Goal: Task Accomplishment & Management: Use online tool/utility

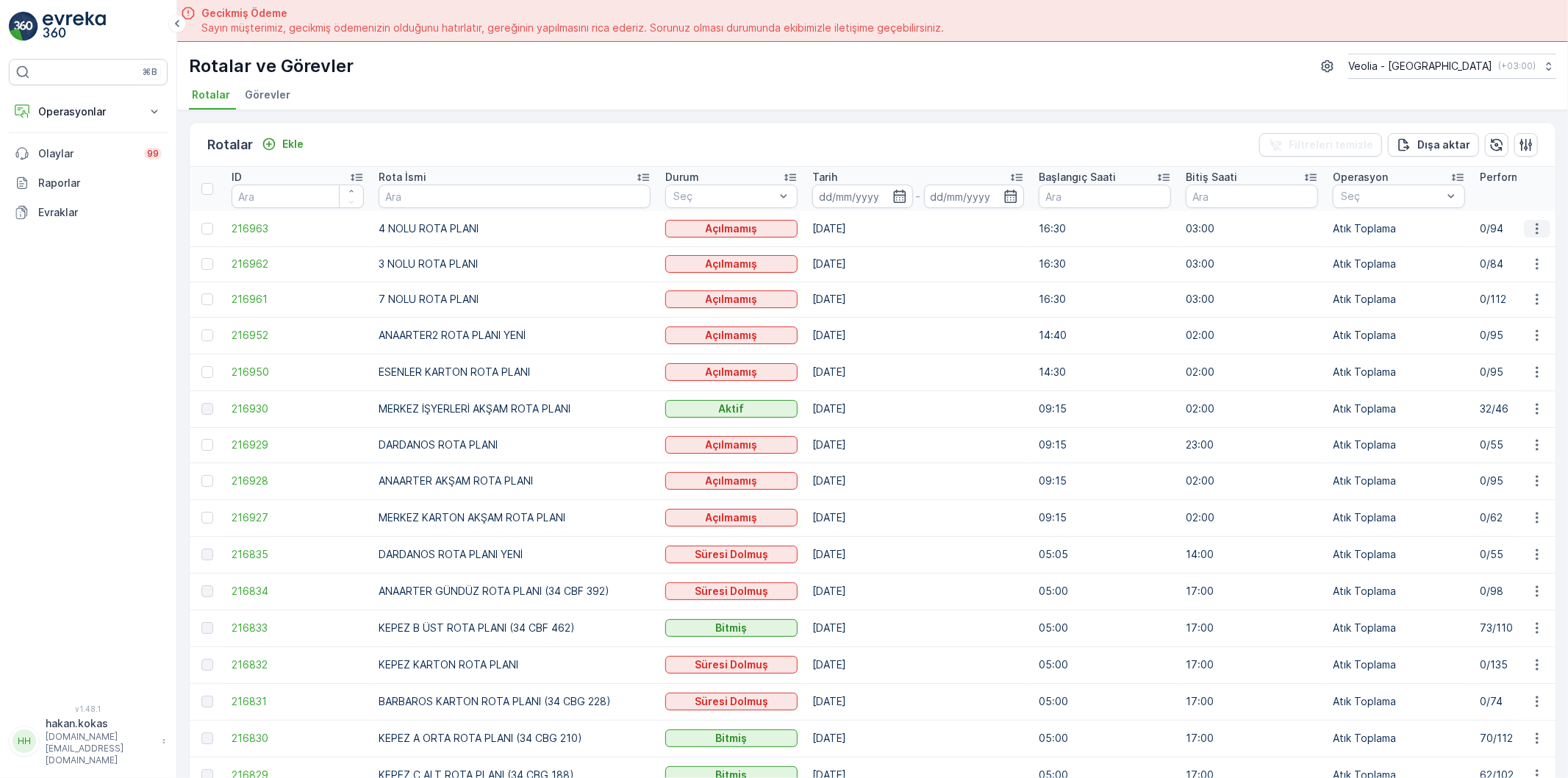
click at [1539, 232] on icon "button" at bounding box center [1537, 228] width 14 height 14
click at [1496, 307] on span "Atanan Kişiyi Değiştir" at bounding box center [1495, 311] width 103 height 14
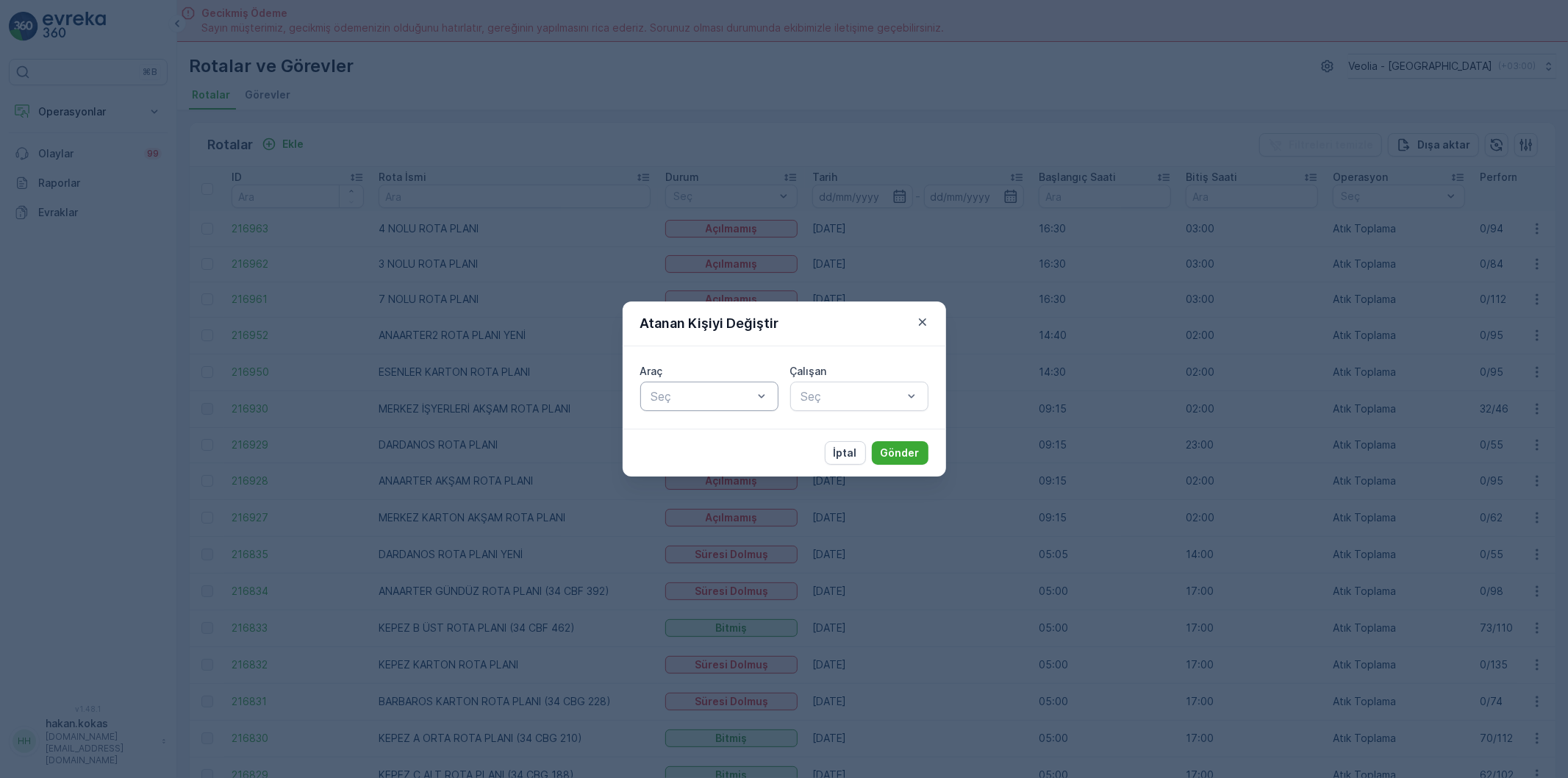
click at [740, 395] on div at bounding box center [702, 396] width 104 height 14
type input "254"
click at [739, 440] on div "34 CBG 254" at bounding box center [710, 432] width 138 height 25
click at [824, 397] on div at bounding box center [851, 396] width 104 height 14
type input "AYD"
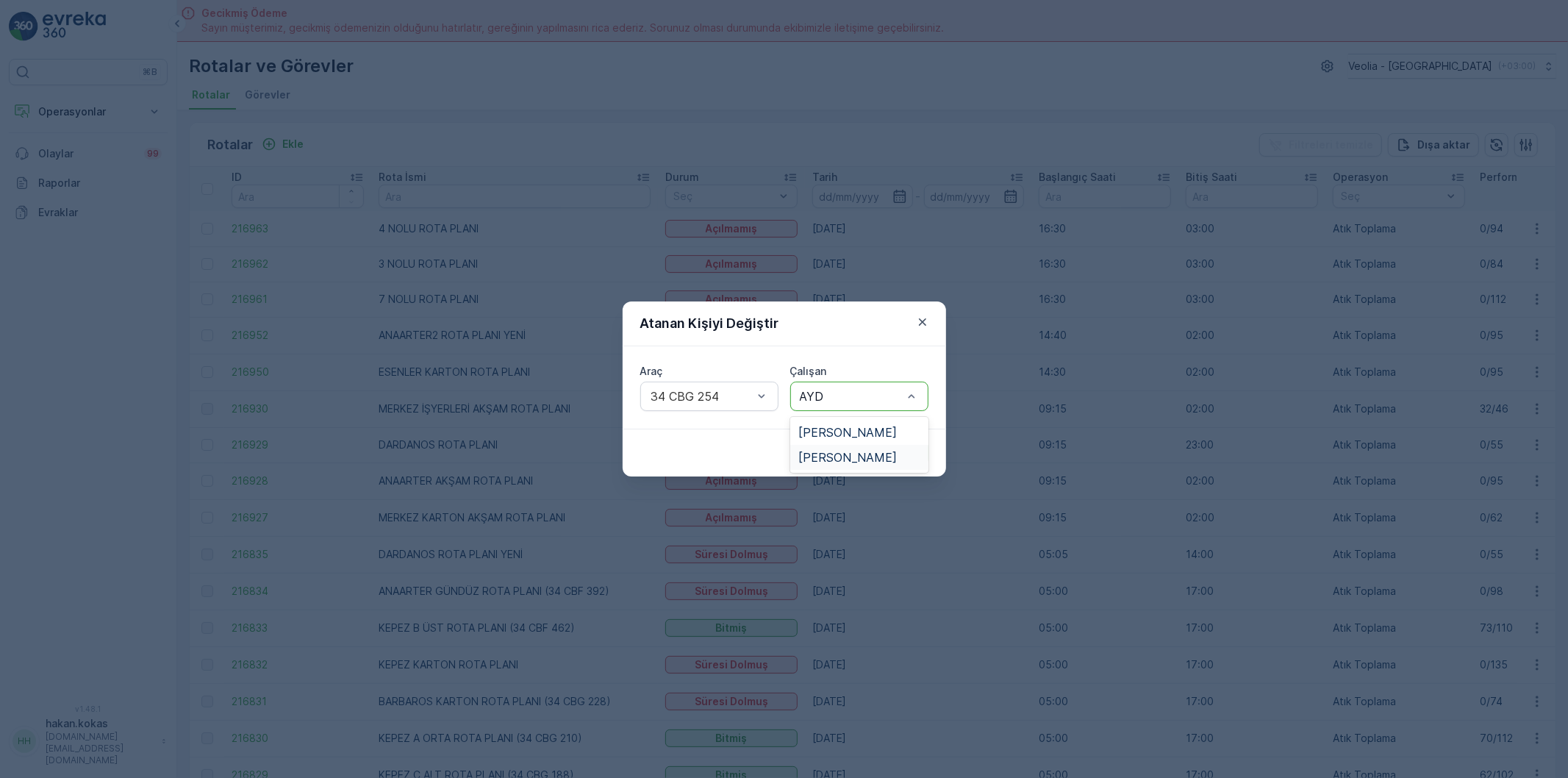
click at [847, 454] on span "[PERSON_NAME]" at bounding box center [848, 457] width 99 height 14
click at [897, 442] on button "Gönder" at bounding box center [900, 453] width 56 height 24
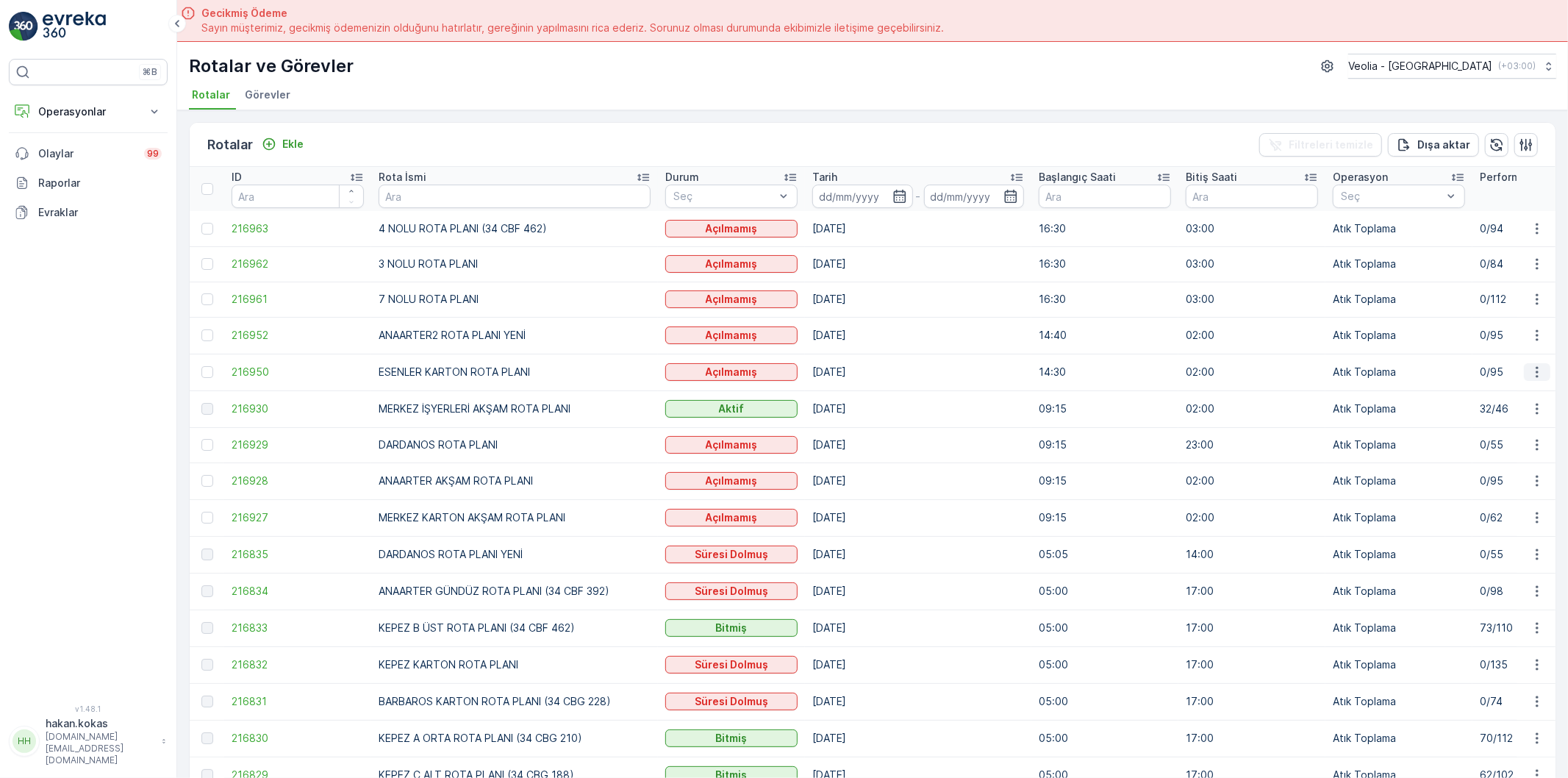
click at [1534, 369] on icon "button" at bounding box center [1537, 371] width 14 height 14
click at [1512, 458] on span "Atanan Kişiyi Değiştir" at bounding box center [1495, 456] width 103 height 14
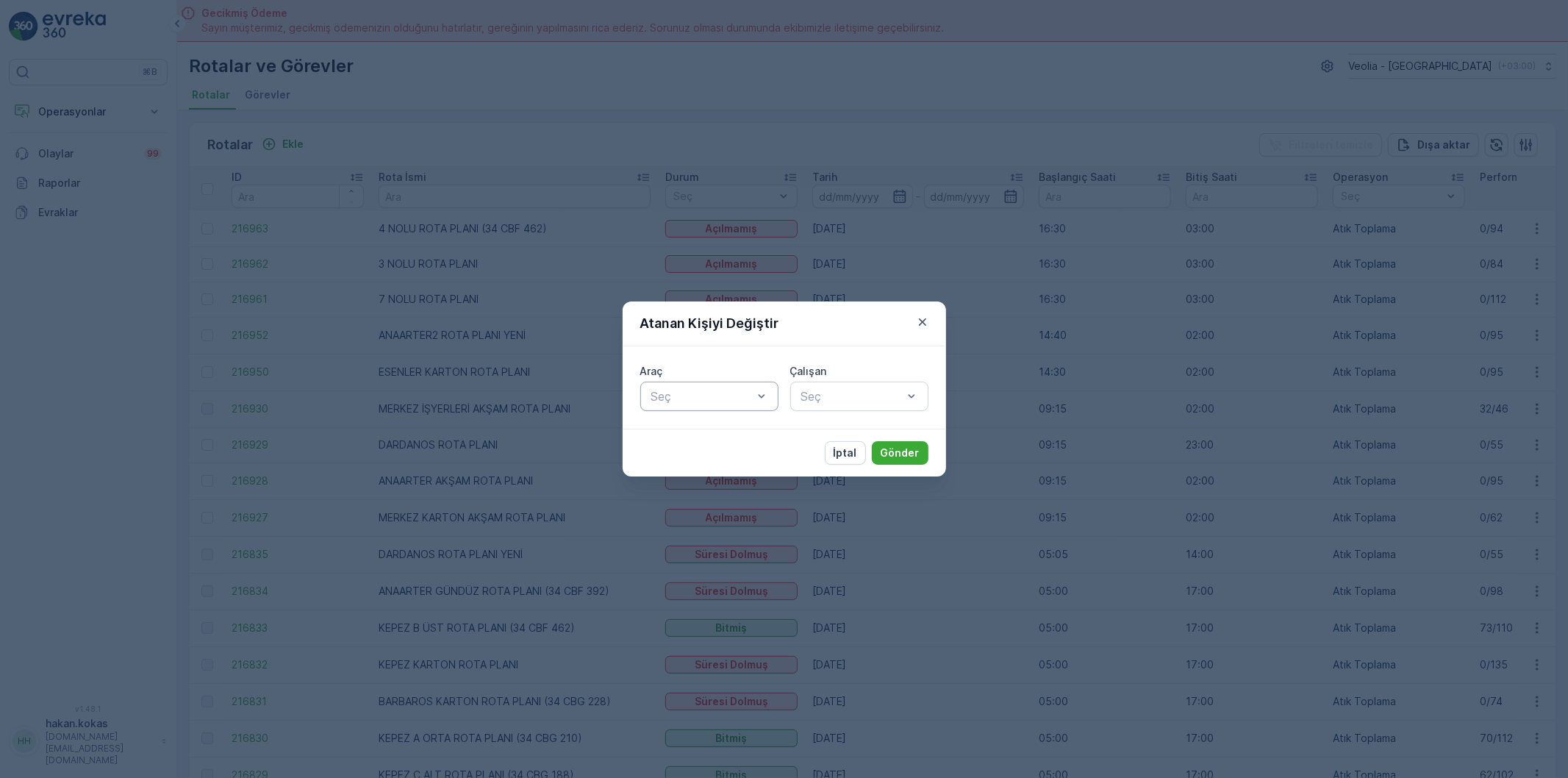
click at [753, 403] on div "Seç" at bounding box center [702, 396] width 104 height 18
type input "462"
click at [724, 439] on div "34 CBF 462" at bounding box center [710, 432] width 138 height 25
click at [833, 386] on div "Seç" at bounding box center [859, 396] width 138 height 29
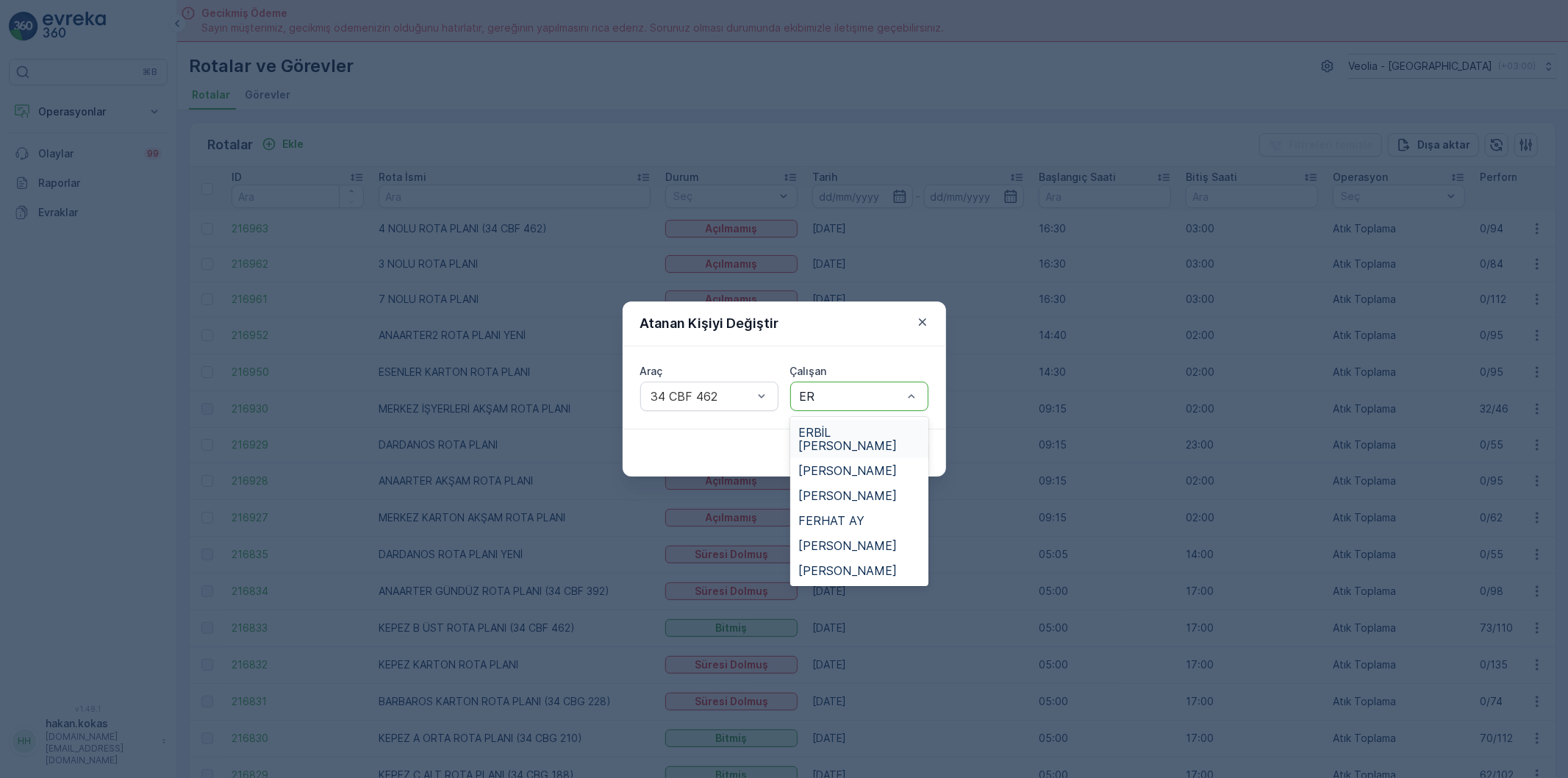
type input "[PERSON_NAME]"
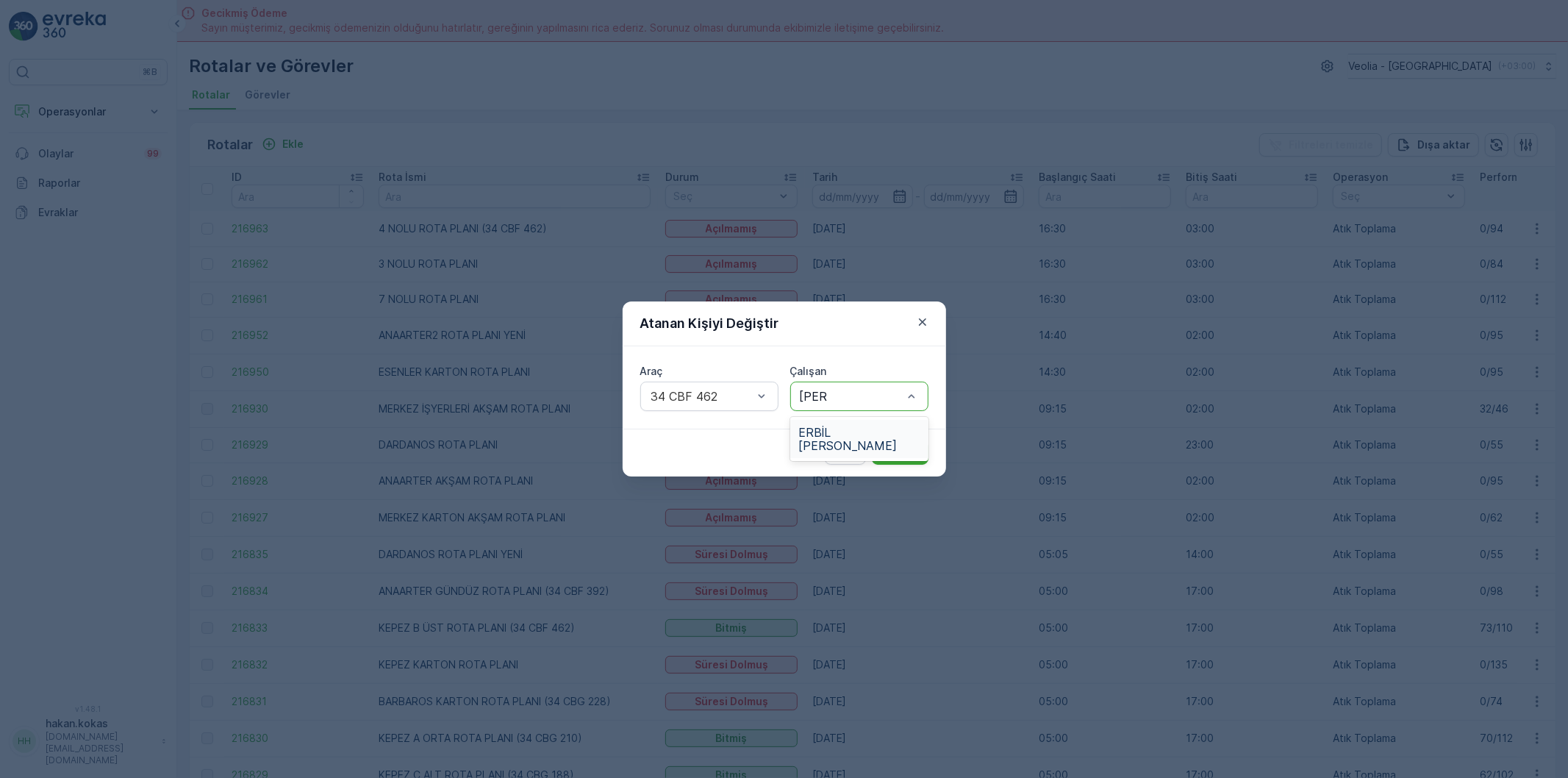
click at [850, 438] on span "ERBİL [PERSON_NAME]" at bounding box center [859, 438] width 121 height 26
click at [900, 454] on p "Gönder" at bounding box center [900, 453] width 39 height 14
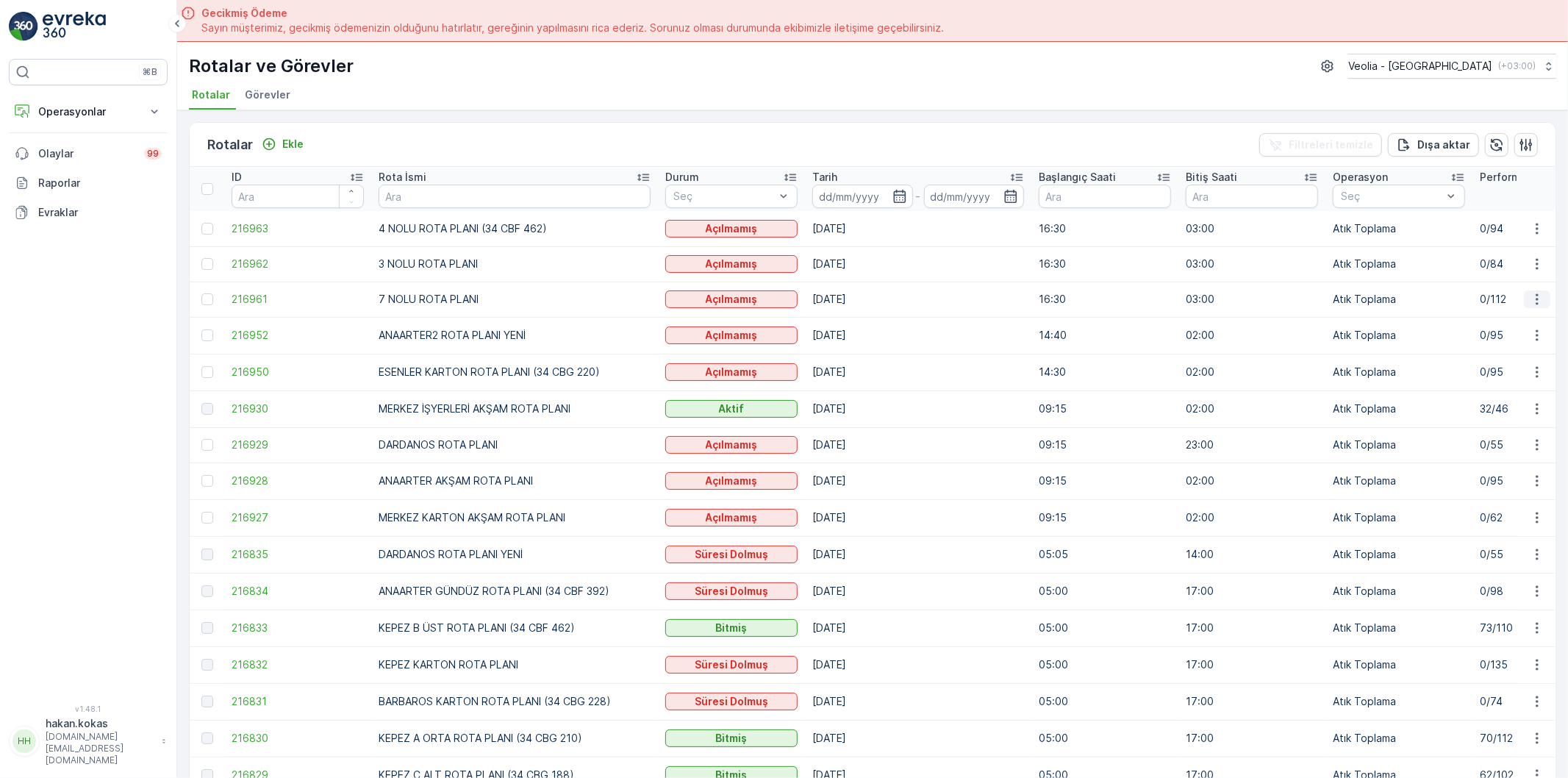
click at [1537, 301] on icon "button" at bounding box center [1537, 299] width 14 height 14
click at [1517, 375] on span "Atanan Kişiyi Değiştir" at bounding box center [1495, 382] width 103 height 14
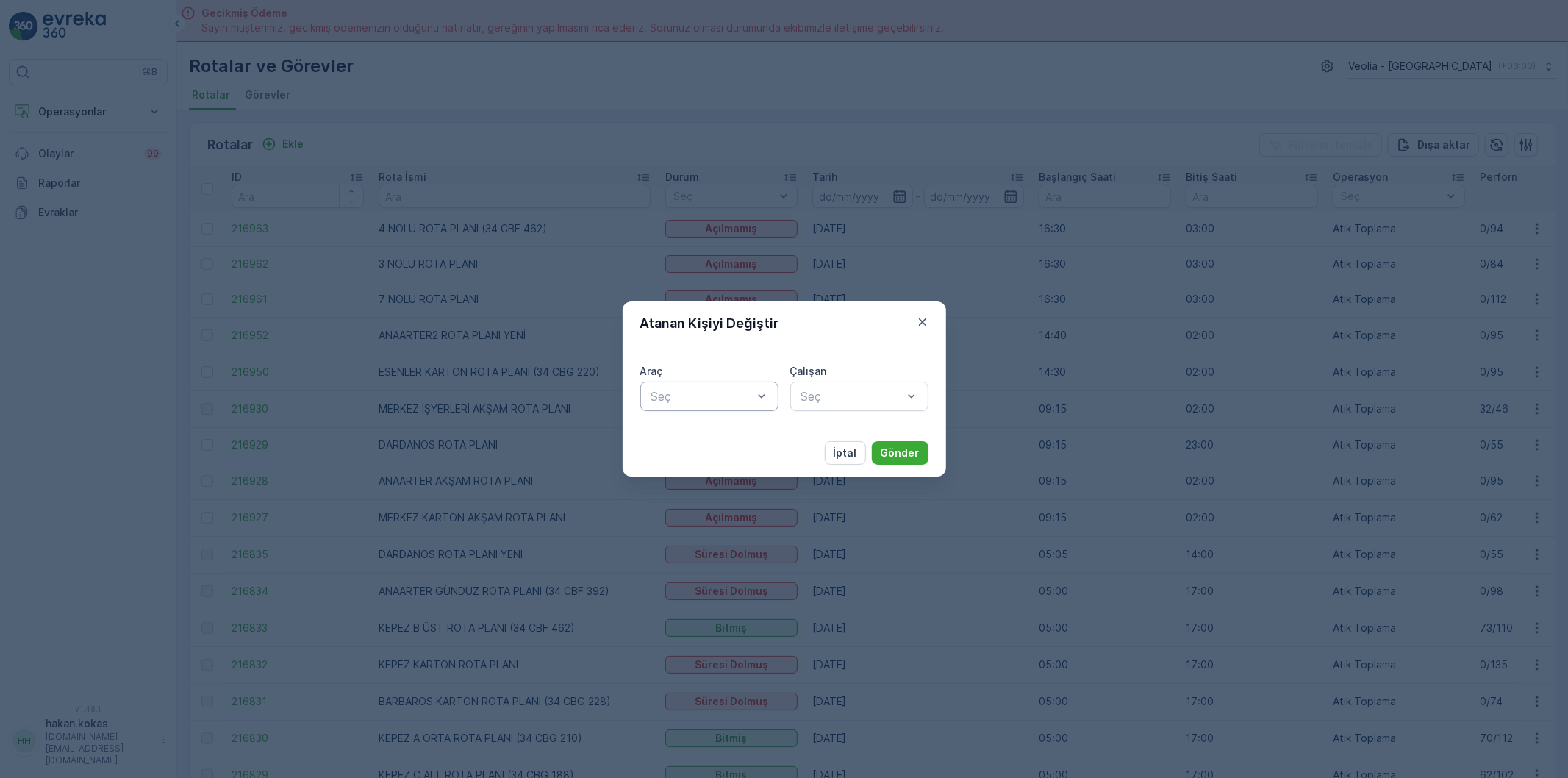
click at [739, 391] on div at bounding box center [702, 396] width 104 height 14
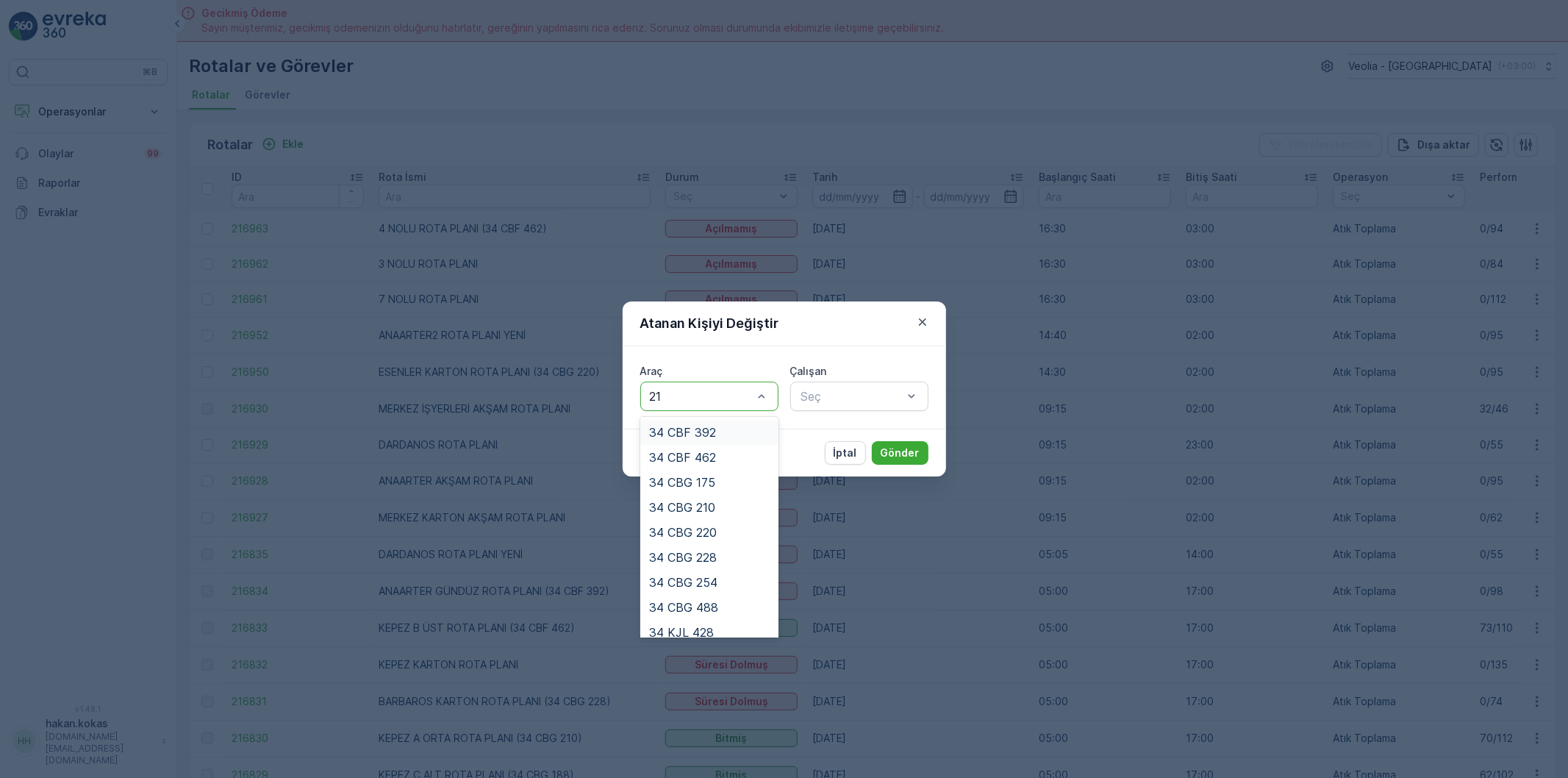
type input "210"
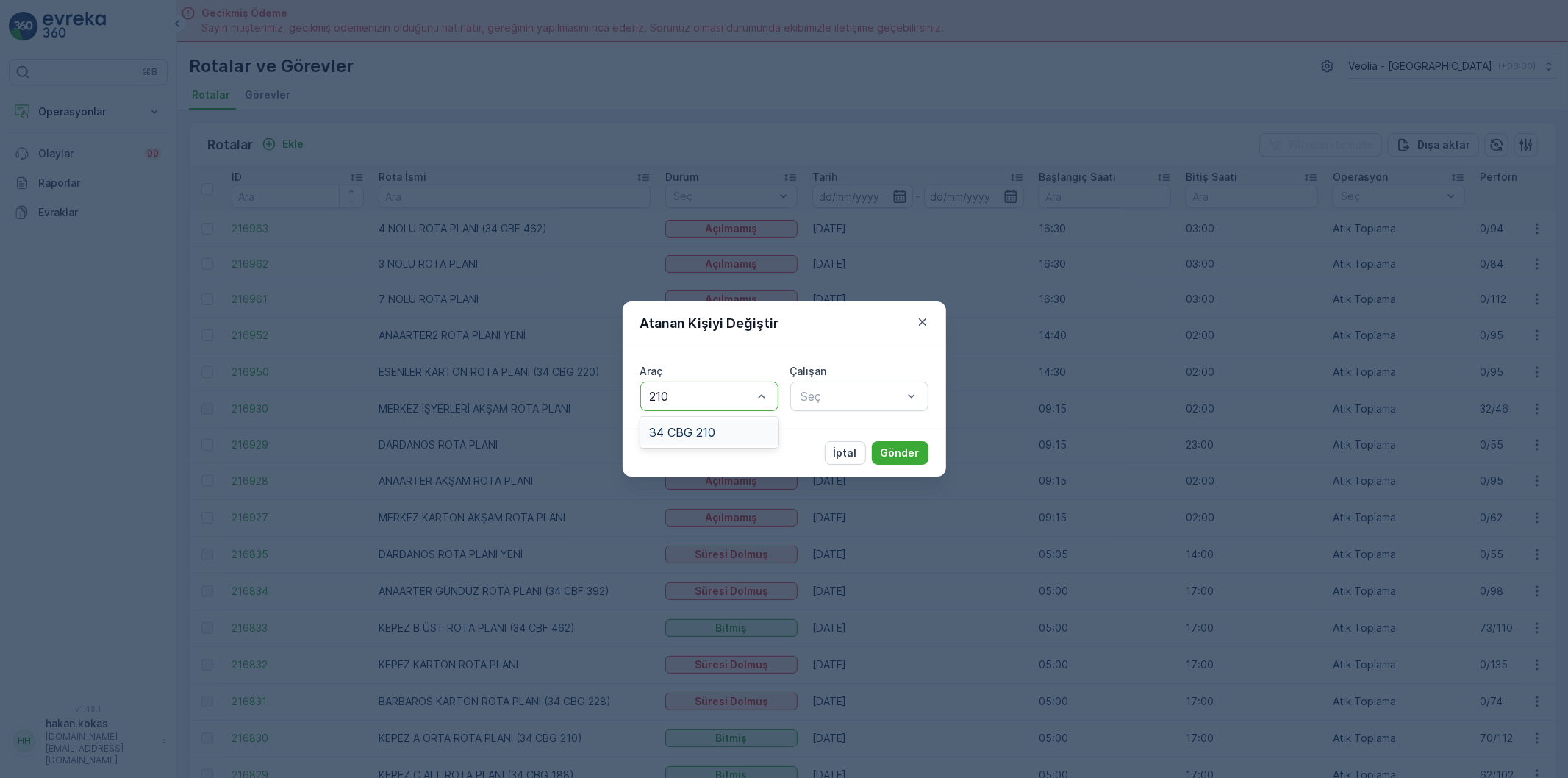
click at [721, 434] on div "34 CBG 210" at bounding box center [710, 432] width 121 height 14
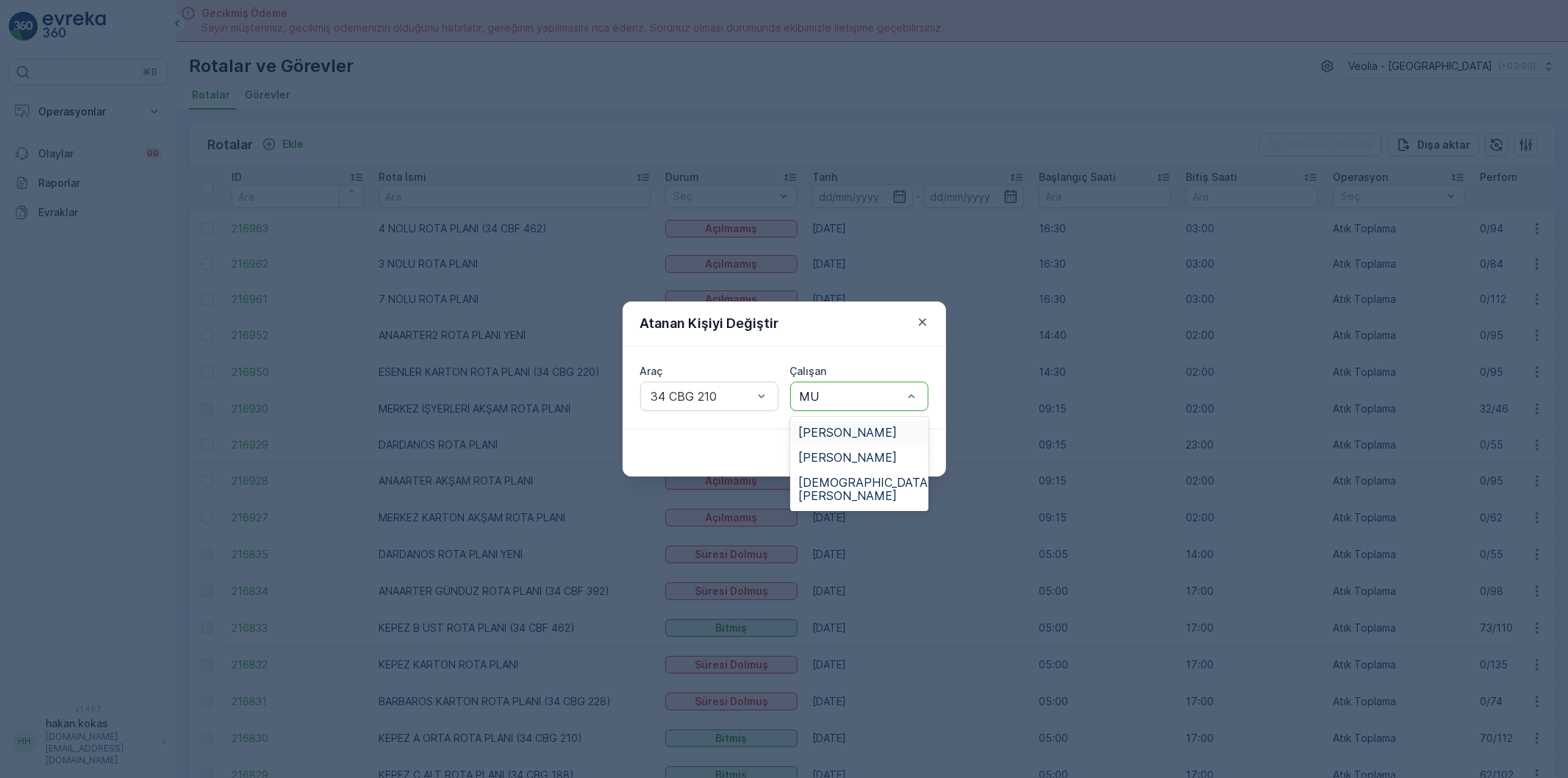
type input "MUS"
click at [885, 429] on span "[PERSON_NAME]" at bounding box center [848, 432] width 99 height 14
click at [905, 459] on p "Gönder" at bounding box center [900, 453] width 39 height 14
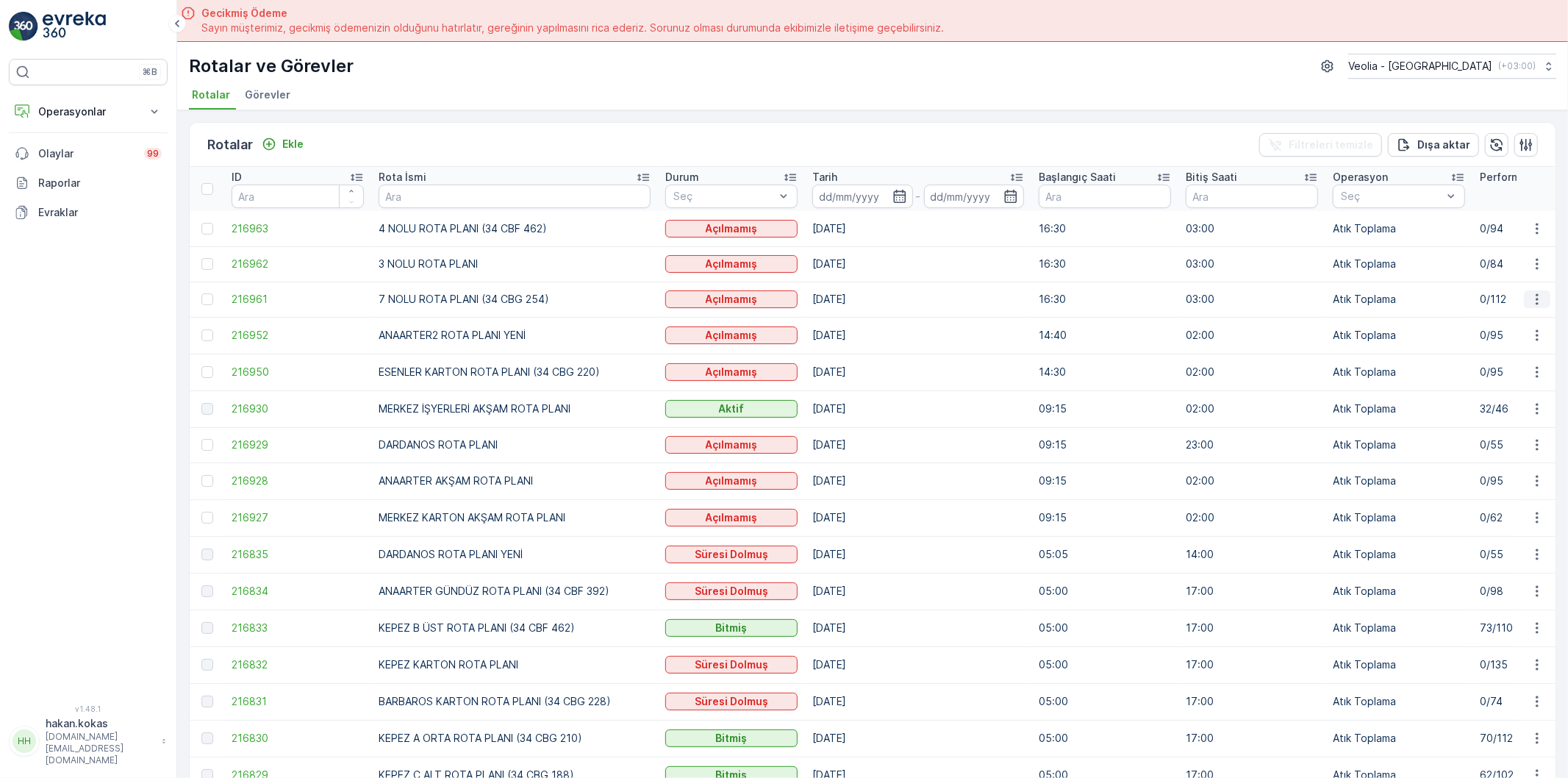
click at [1535, 297] on icon "button" at bounding box center [1537, 299] width 14 height 14
click at [1502, 381] on span "Atanan Kişiyi Değiştir" at bounding box center [1495, 382] width 103 height 14
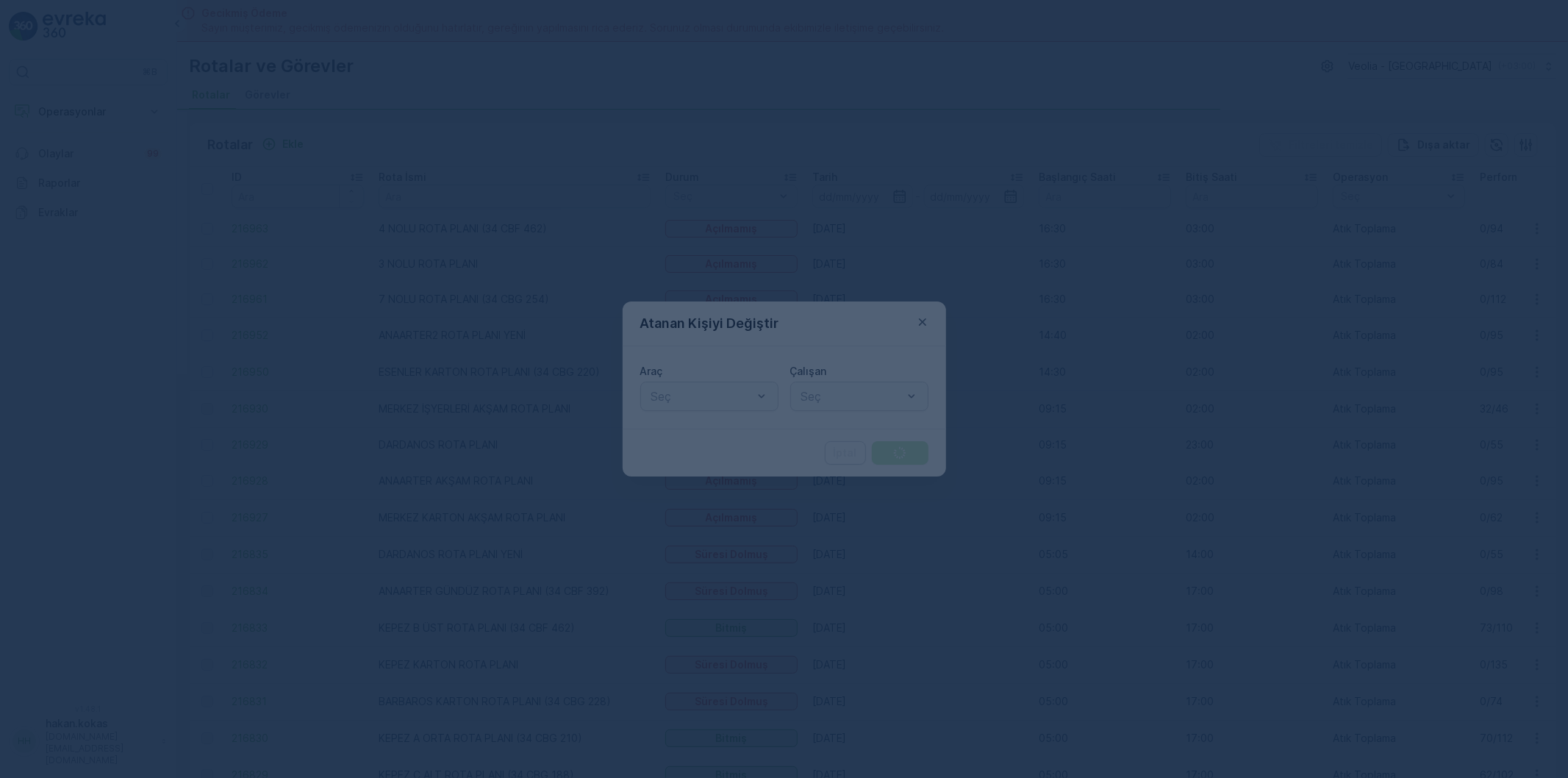
click at [760, 388] on div at bounding box center [784, 389] width 1568 height 778
click at [760, 395] on div at bounding box center [784, 389] width 1568 height 778
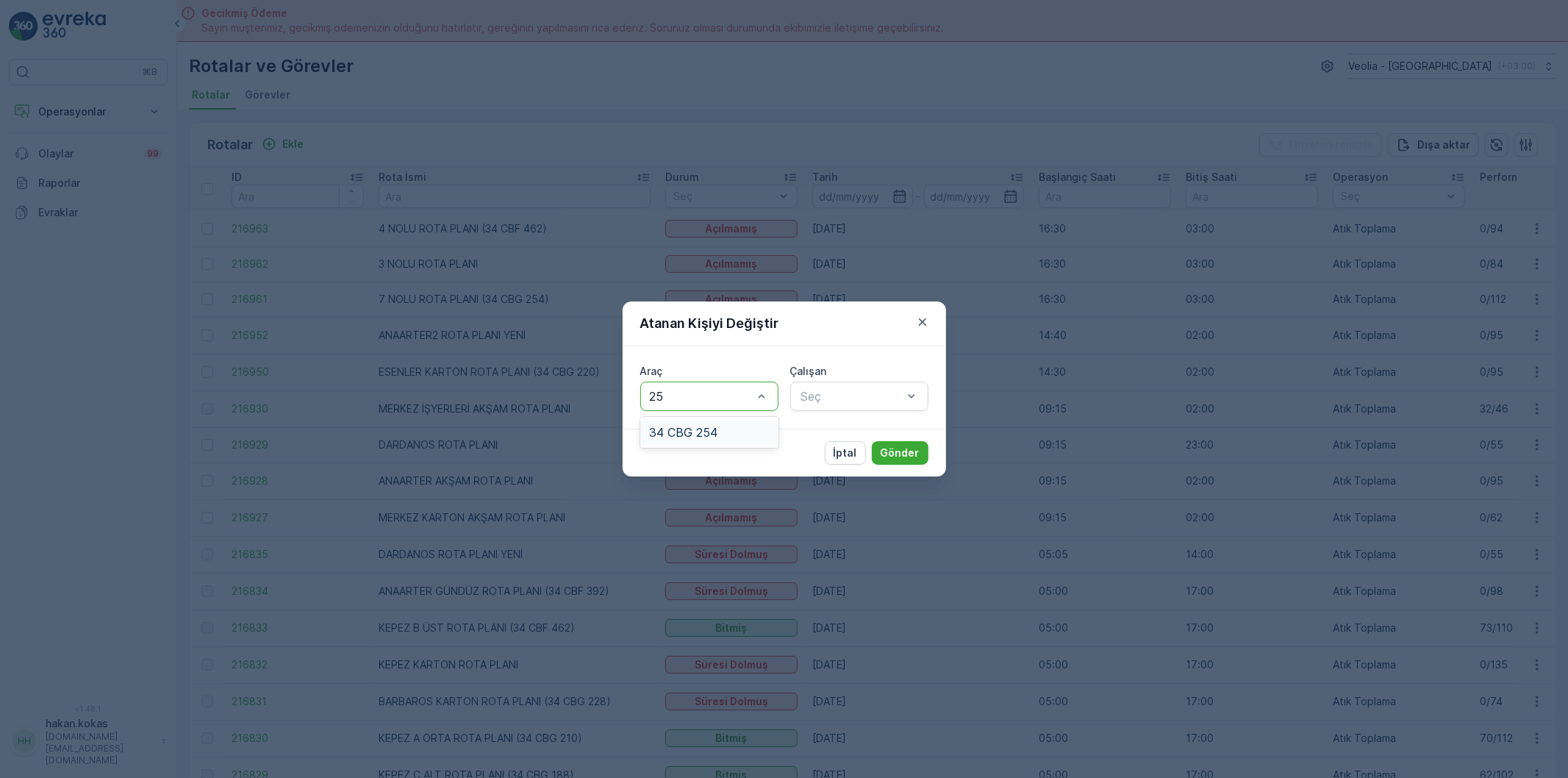
type input "254"
drag, startPoint x: 749, startPoint y: 422, endPoint x: 834, endPoint y: 421, distance: 85.0
click at [781, 440] on body "⌘B Operasyonlar Insights Planlama Rotalar & Görevler Kokpit Ayarlar Olaylar 99 …" at bounding box center [784, 389] width 1568 height 778
drag, startPoint x: 744, startPoint y: 423, endPoint x: 878, endPoint y: 392, distance: 137.5
click at [773, 430] on div "34 CBG 254" at bounding box center [710, 432] width 138 height 25
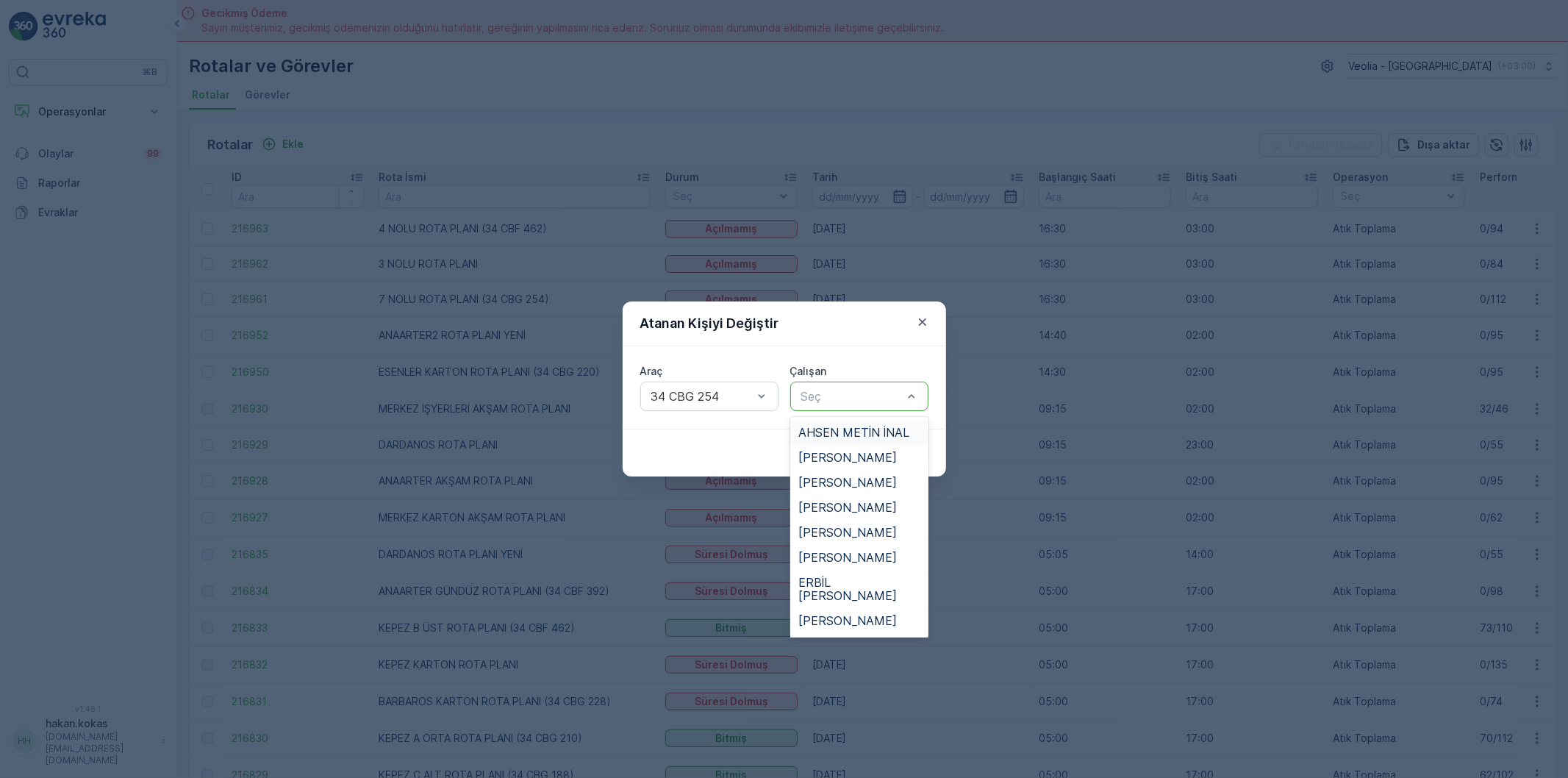
click at [867, 391] on div at bounding box center [851, 396] width 104 height 14
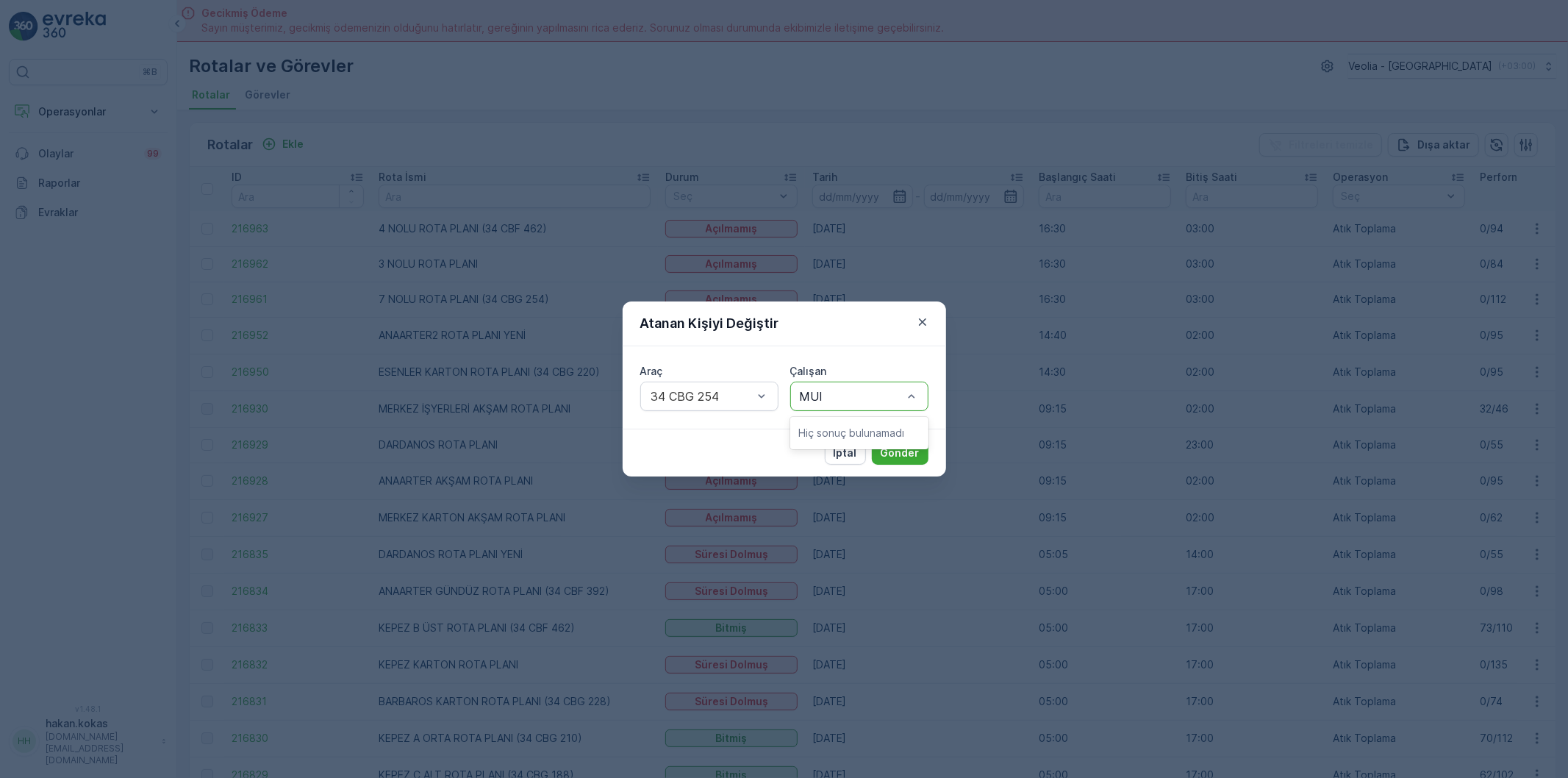
type input "MU"
click at [877, 454] on span "[PERSON_NAME]" at bounding box center [848, 457] width 99 height 14
click at [901, 456] on p "Gönder" at bounding box center [900, 453] width 39 height 14
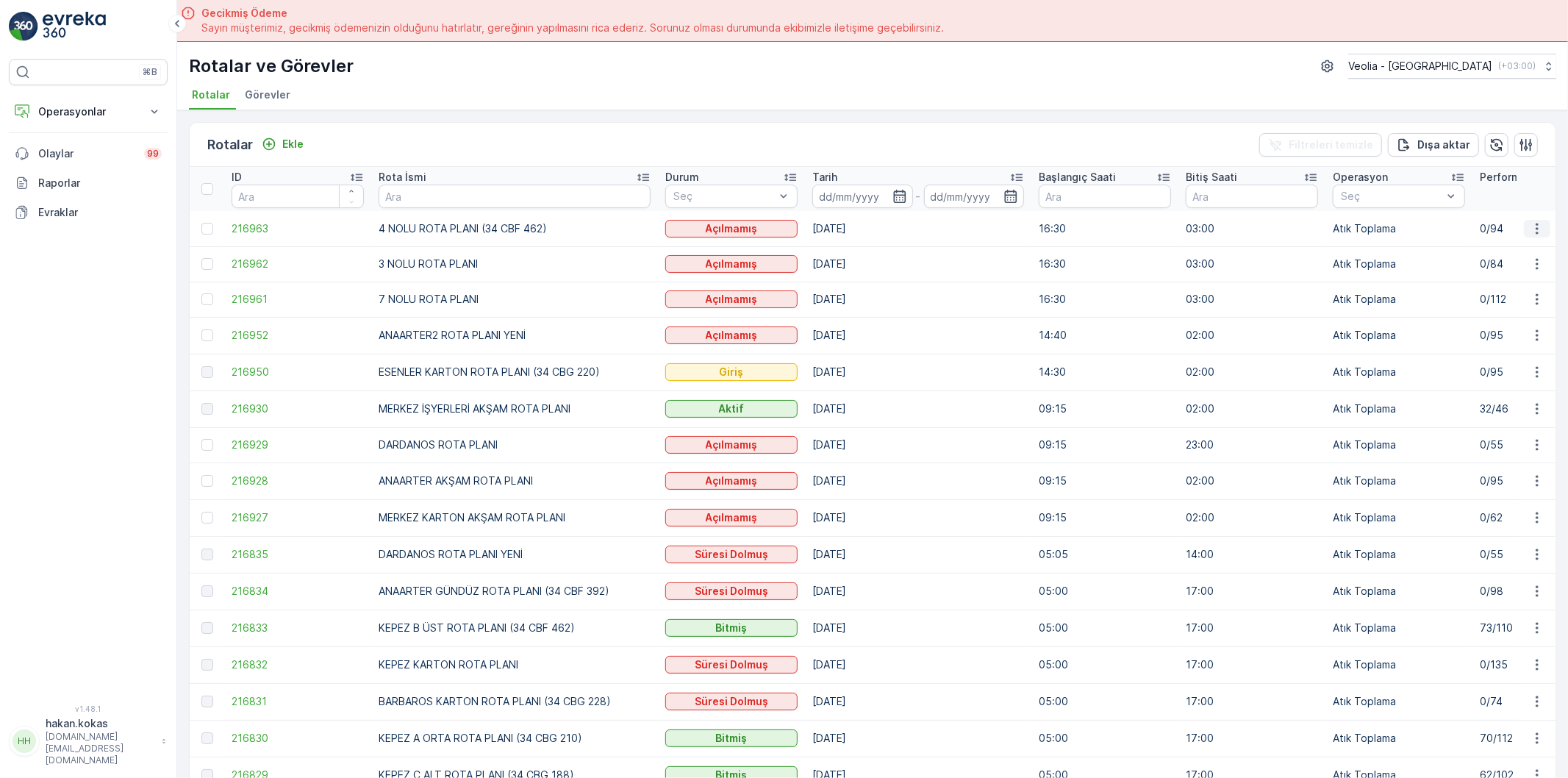
click at [1537, 230] on icon "button" at bounding box center [1537, 228] width 14 height 14
click at [1502, 306] on span "Atanan Kişiyi Değiştir" at bounding box center [1495, 311] width 103 height 14
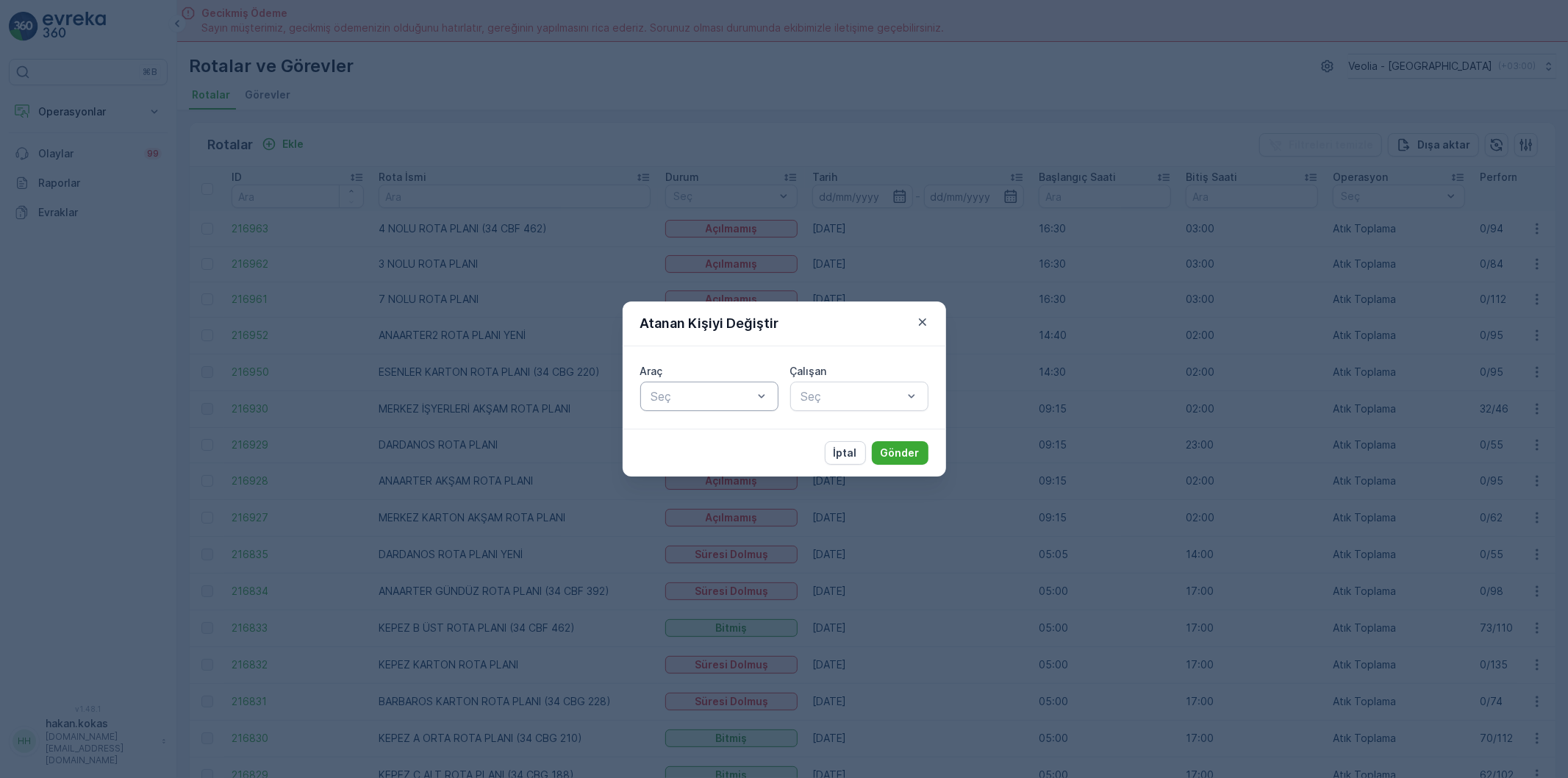
click at [737, 393] on div at bounding box center [702, 396] width 104 height 14
type input "554"
click at [741, 426] on div "34 CBF 554" at bounding box center [710, 432] width 121 height 14
click at [835, 395] on div at bounding box center [851, 396] width 104 height 14
type input "AYDI"
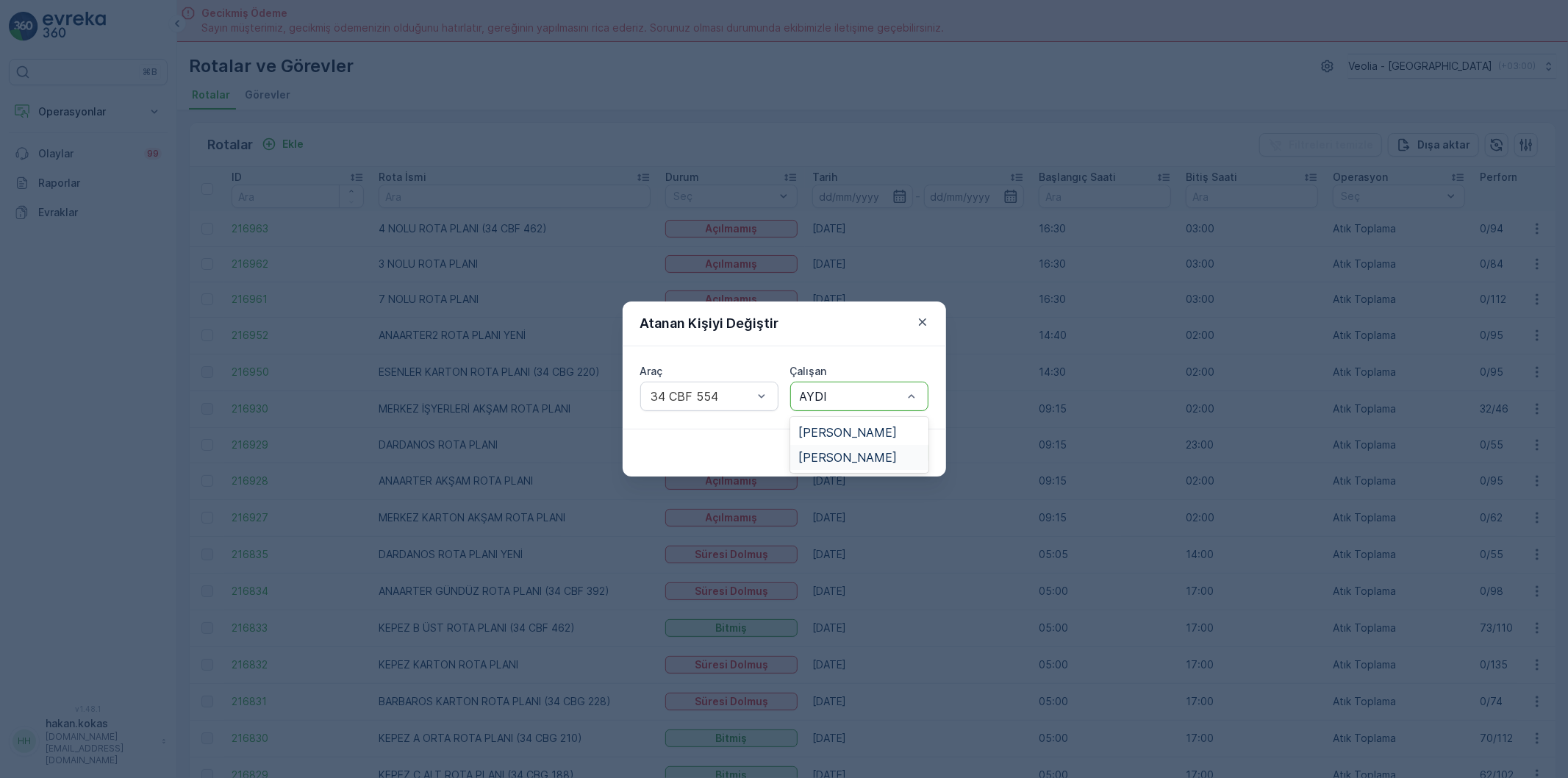
click at [849, 457] on span "[PERSON_NAME]" at bounding box center [848, 457] width 99 height 14
click at [900, 450] on p "Gönder" at bounding box center [900, 453] width 39 height 14
